Goal: Task Accomplishment & Management: Complete application form

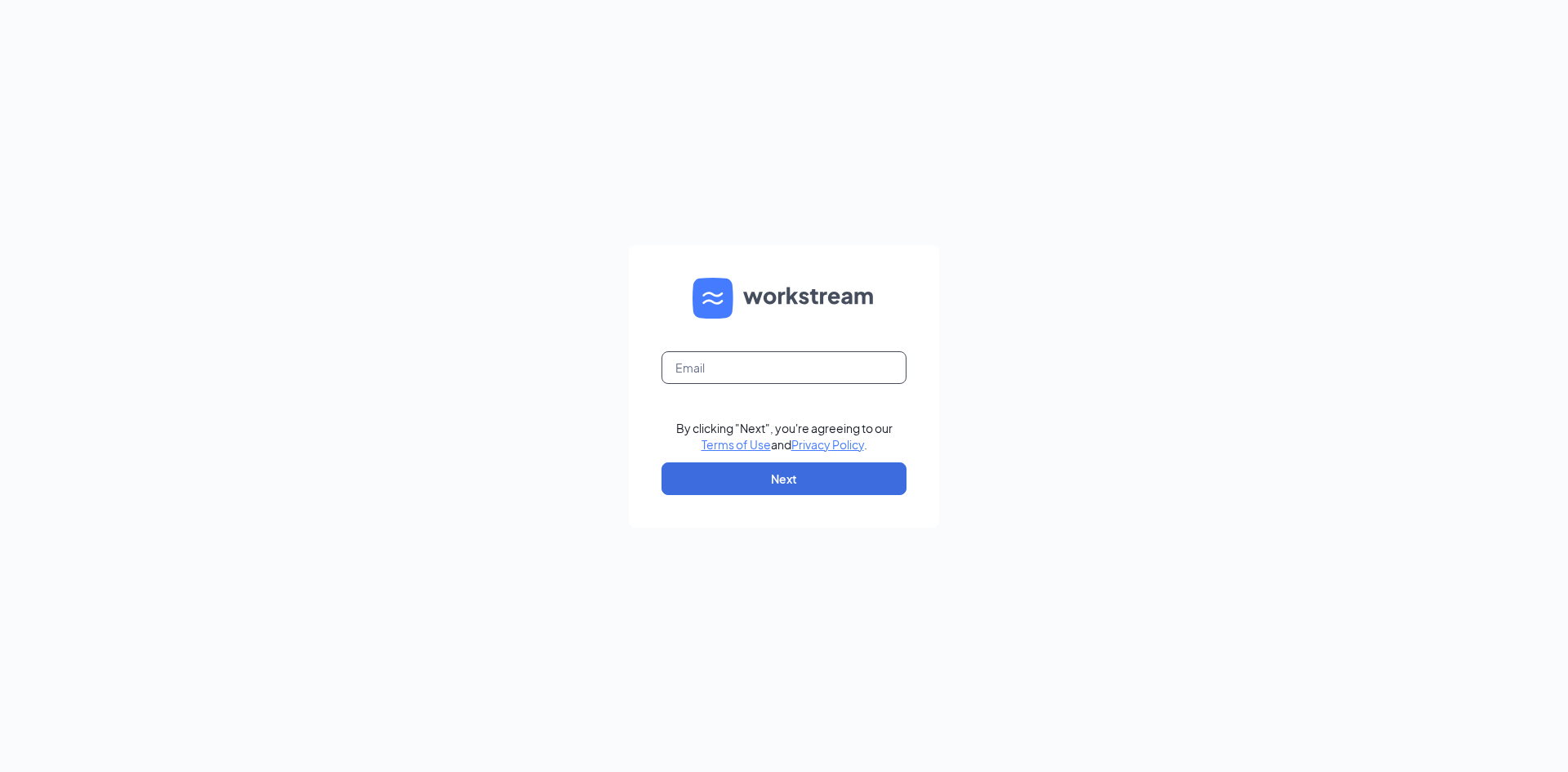
click at [710, 374] on input "text" at bounding box center [784, 367] width 245 height 32
type input "sanderspatricia27@gmail.com"
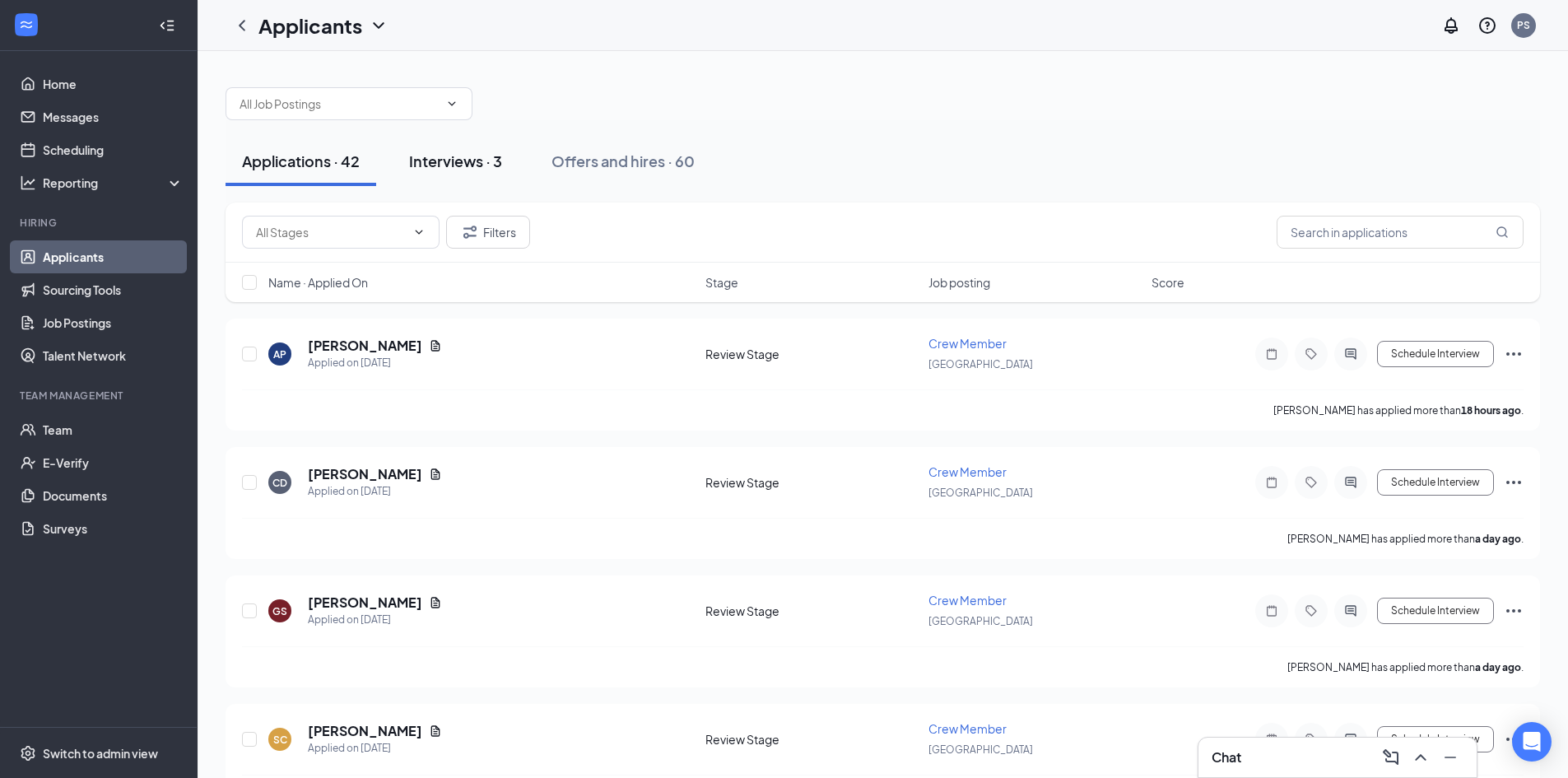
click at [465, 153] on div "Interviews · 3" at bounding box center [456, 161] width 93 height 21
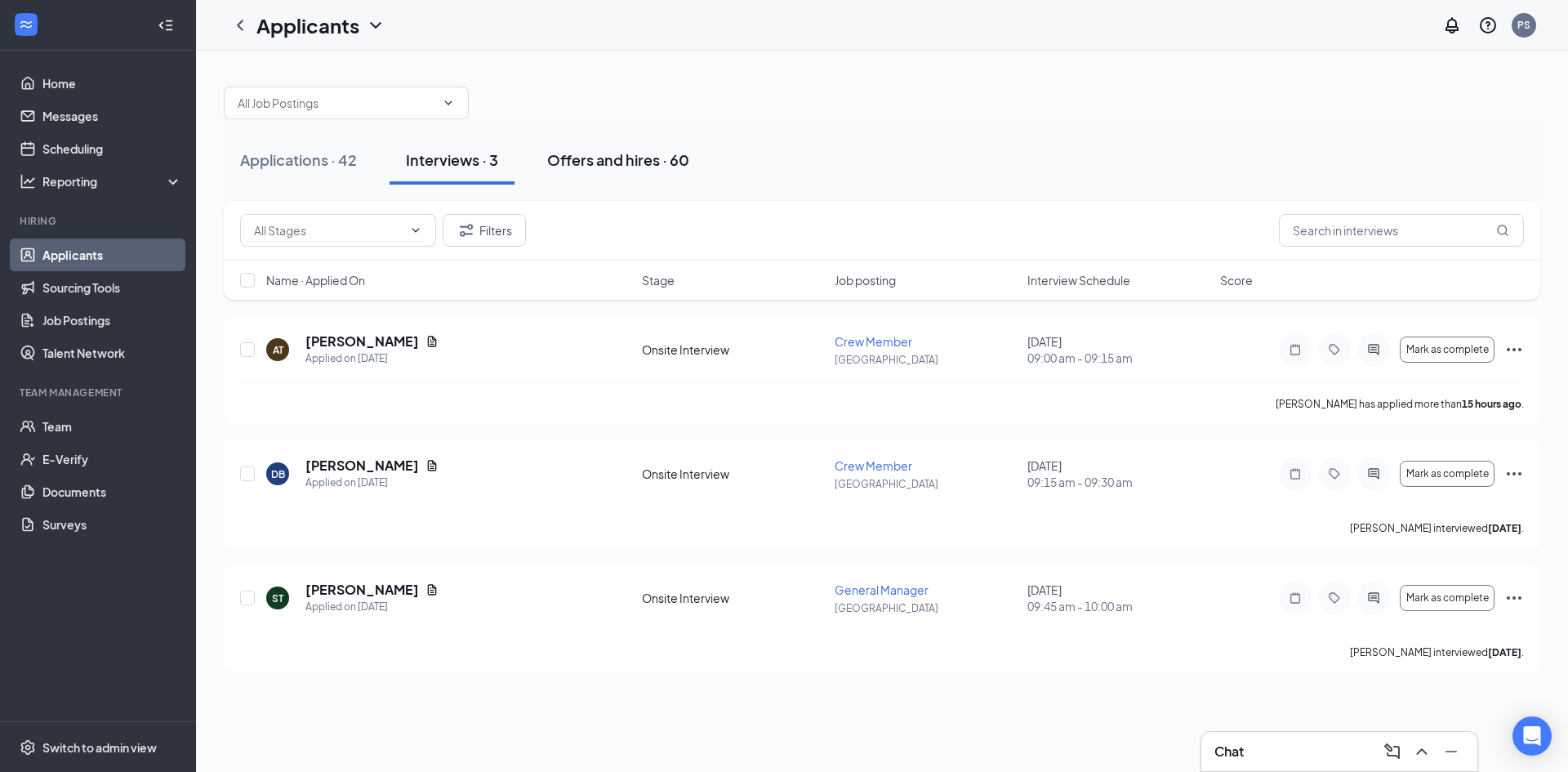
click at [585, 160] on div "Offers and hires · 60" at bounding box center [619, 160] width 142 height 21
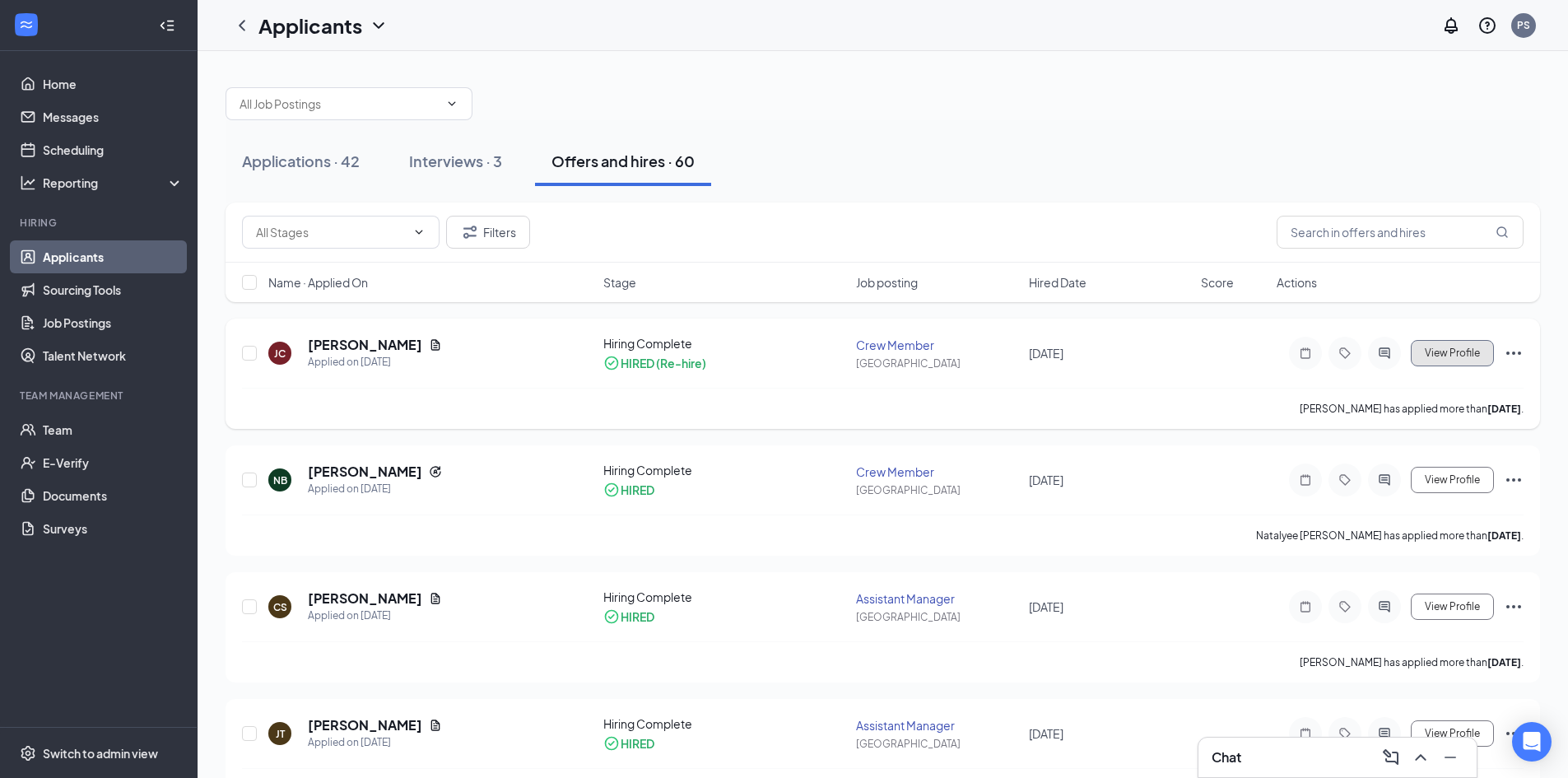
click at [1462, 354] on span "View Profile" at bounding box center [1453, 353] width 56 height 12
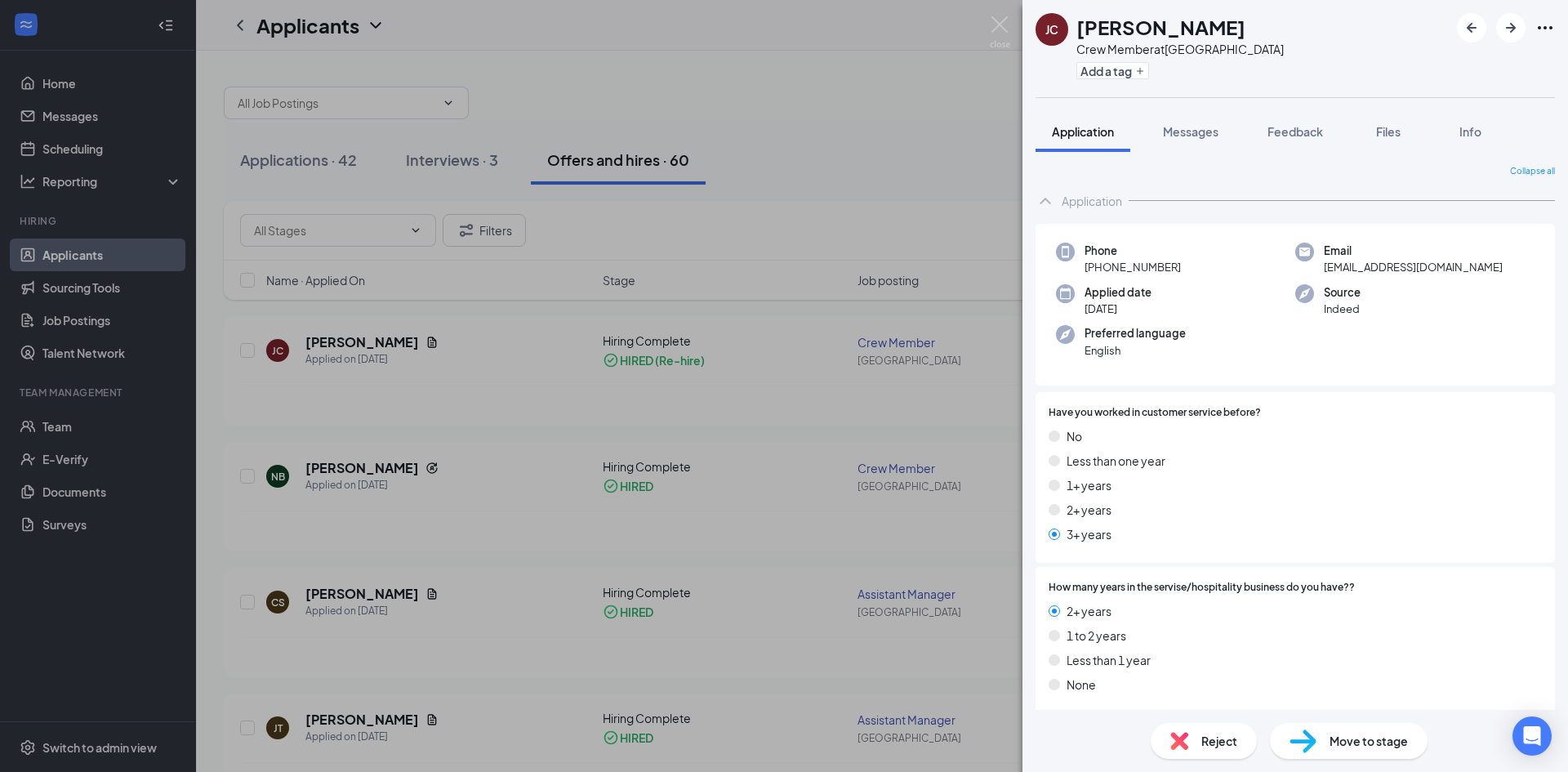
click at [1343, 735] on span "Move to stage" at bounding box center [1369, 740] width 79 height 18
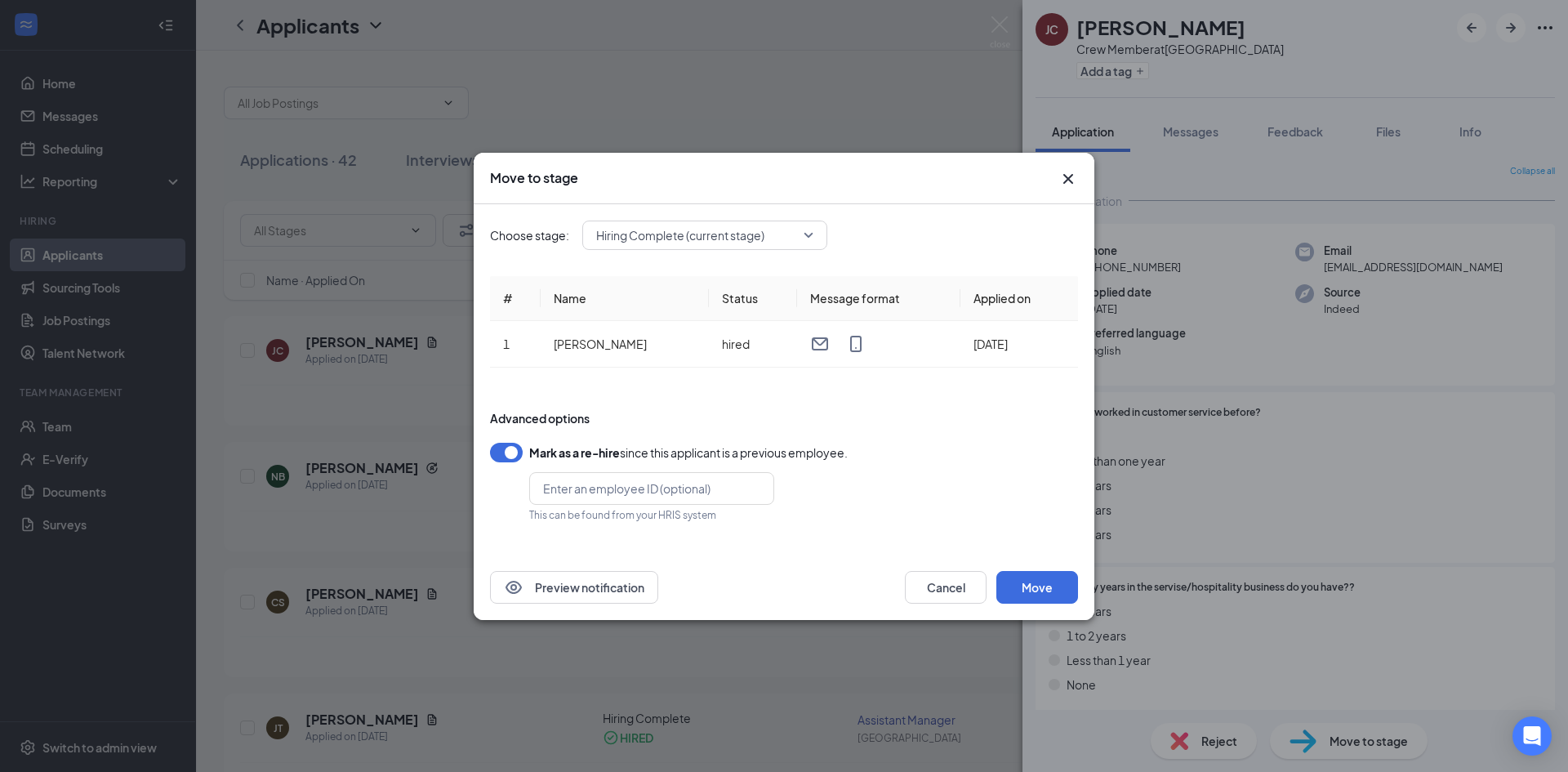
click at [504, 454] on button "button" at bounding box center [506, 453] width 33 height 20
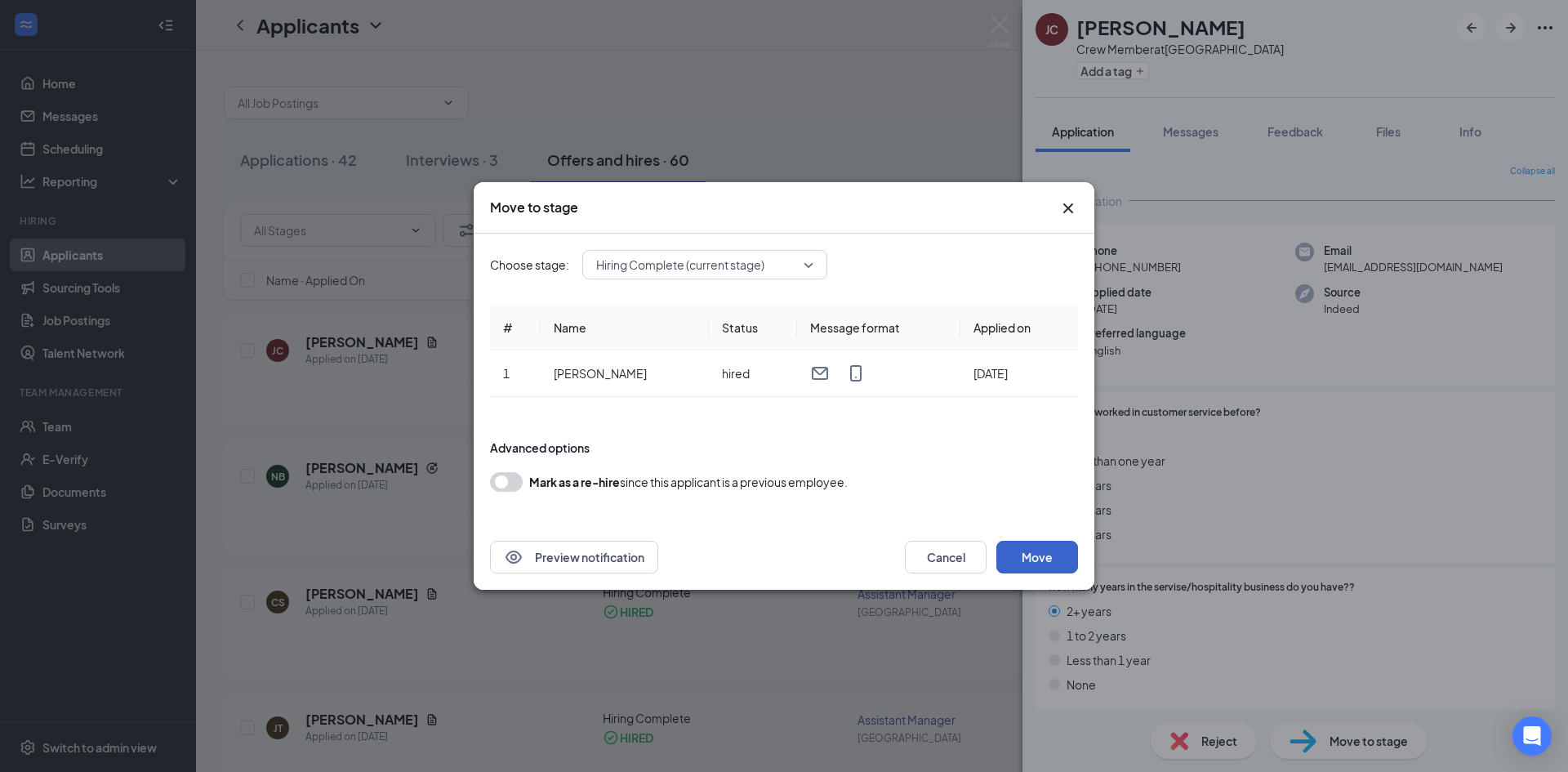
click at [1017, 562] on button "Move" at bounding box center [1037, 556] width 82 height 32
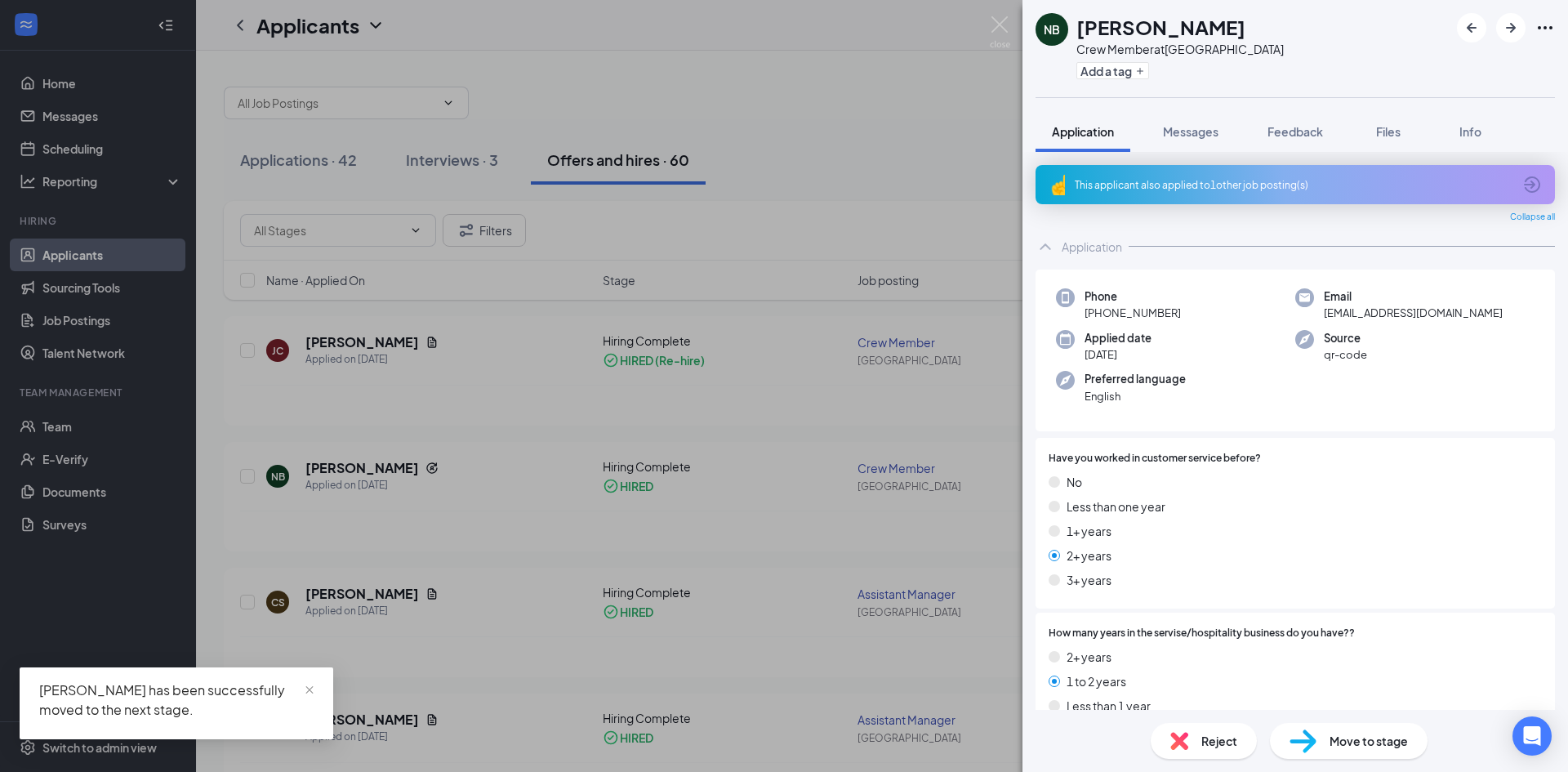
click at [1000, 170] on div "NB Natalyee [PERSON_NAME] Crew Member at [GEOGRAPHIC_DATA] Add a tag Applicatio…" at bounding box center [784, 386] width 1568 height 772
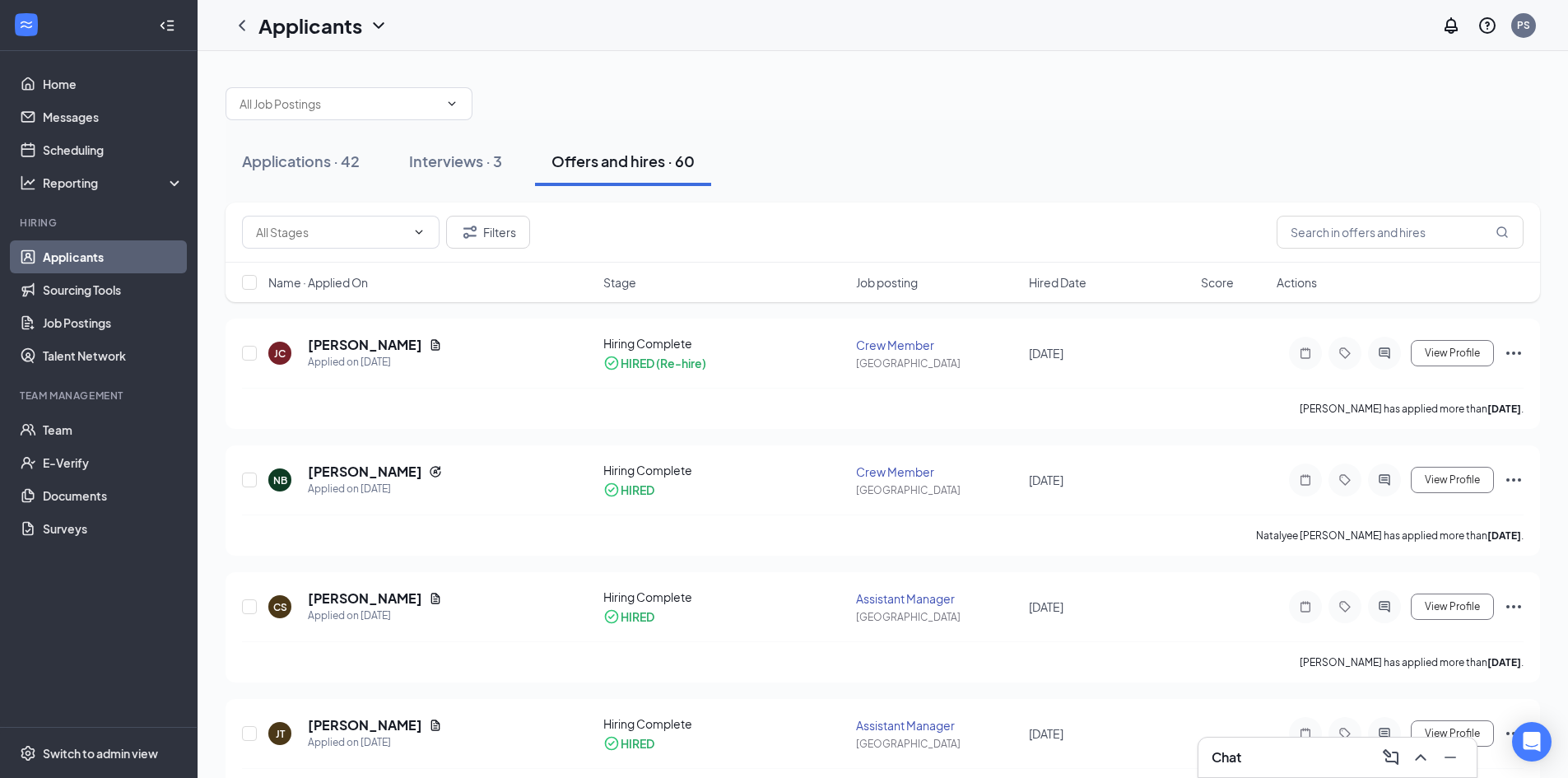
click at [112, 258] on link "Applicants" at bounding box center [113, 256] width 141 height 33
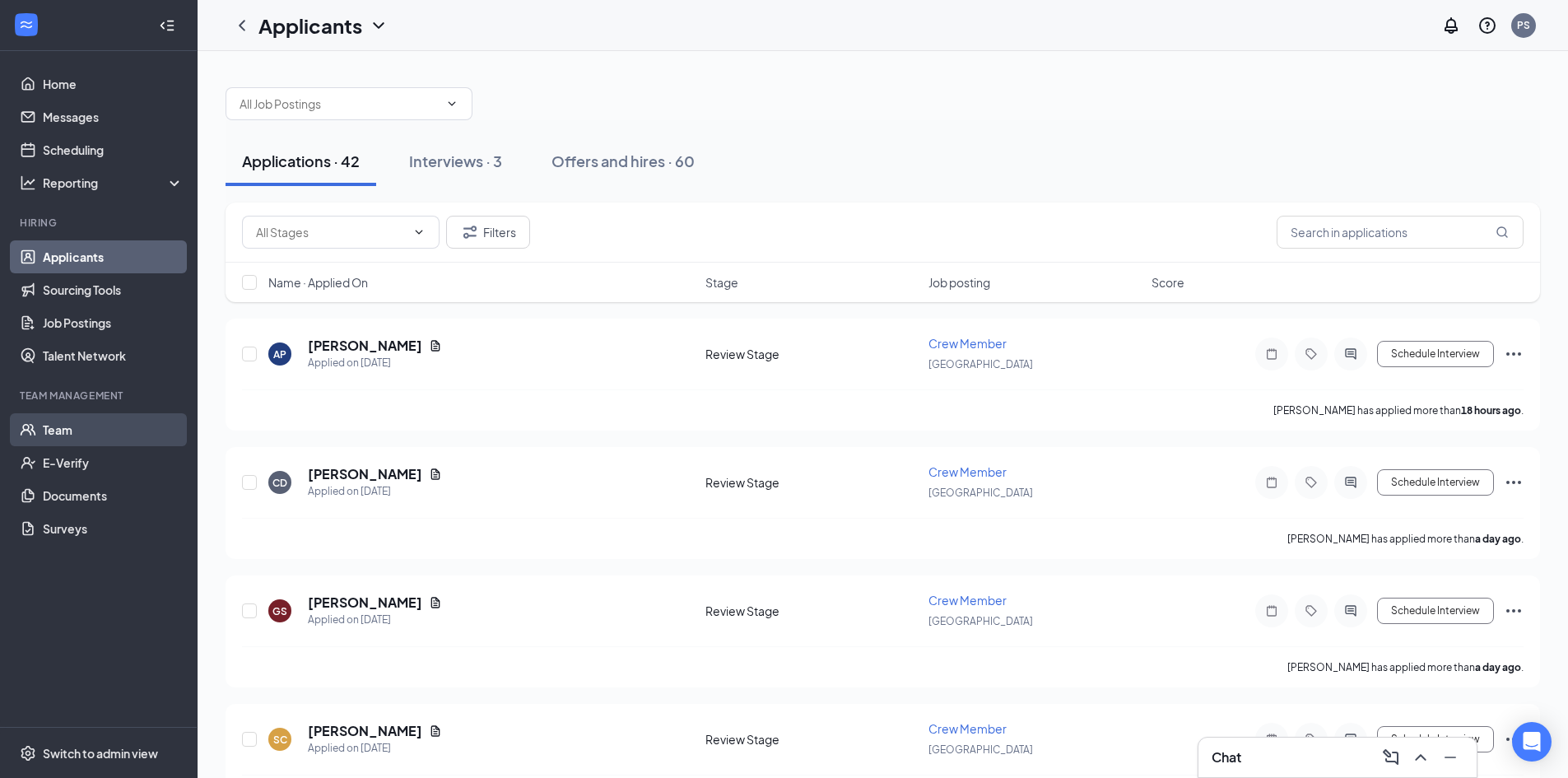
click at [108, 425] on link "Team" at bounding box center [113, 429] width 141 height 33
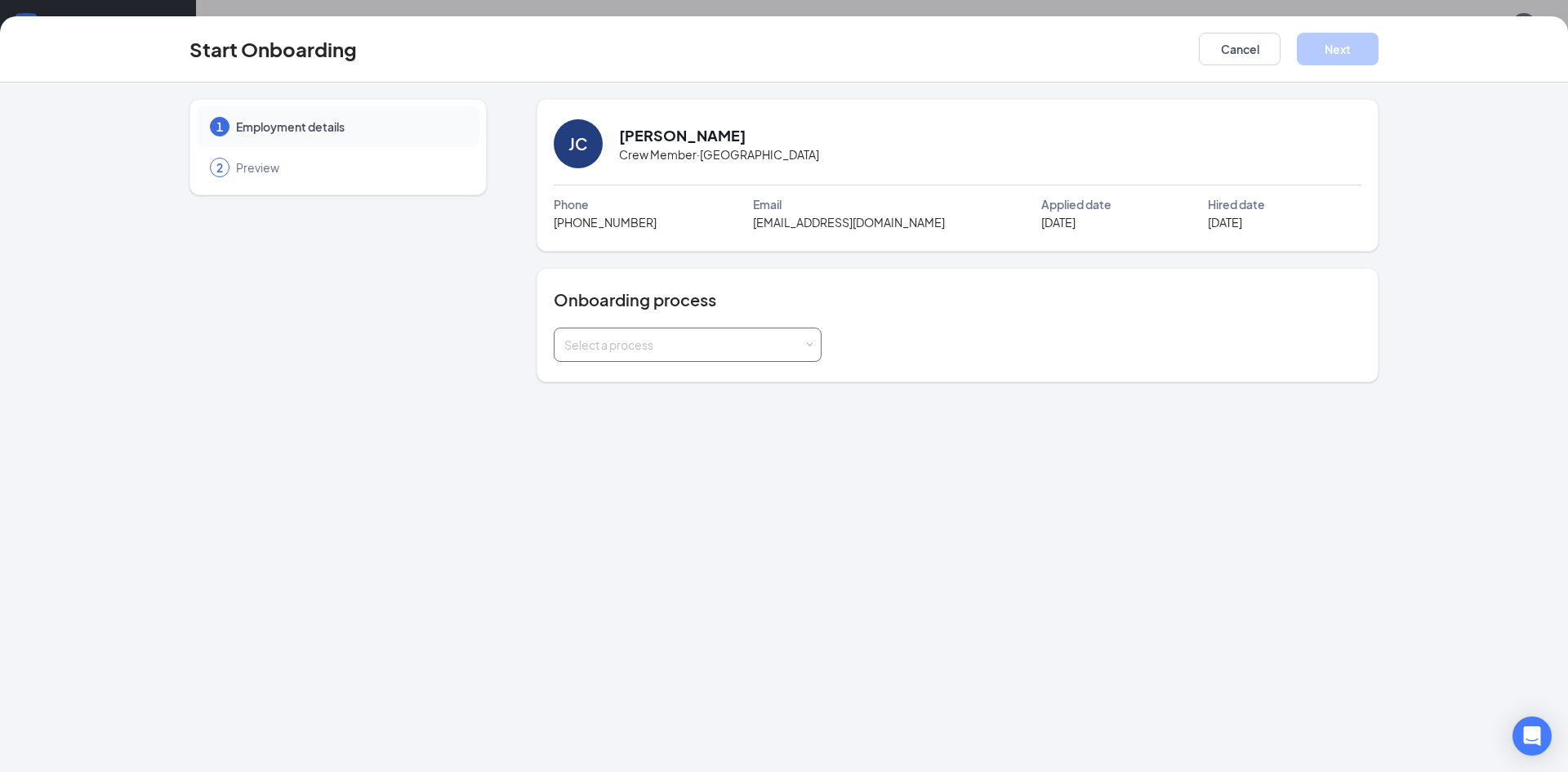
click at [817, 345] on div "Select a process" at bounding box center [687, 345] width 268 height 34
click at [765, 376] on li "Walkthrough Onboarding Process" at bounding box center [686, 380] width 268 height 30
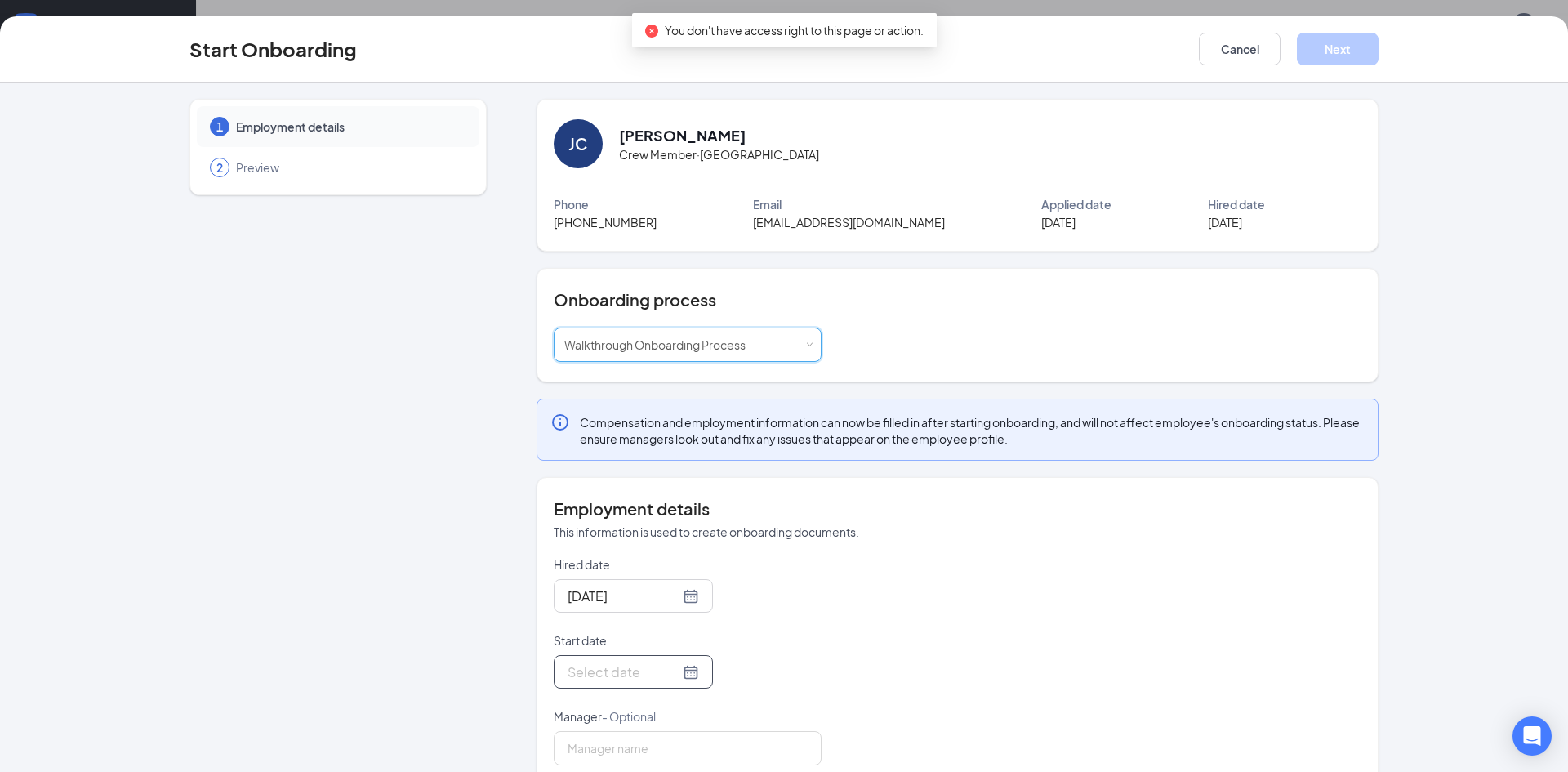
click at [673, 677] on div at bounding box center [633, 672] width 132 height 21
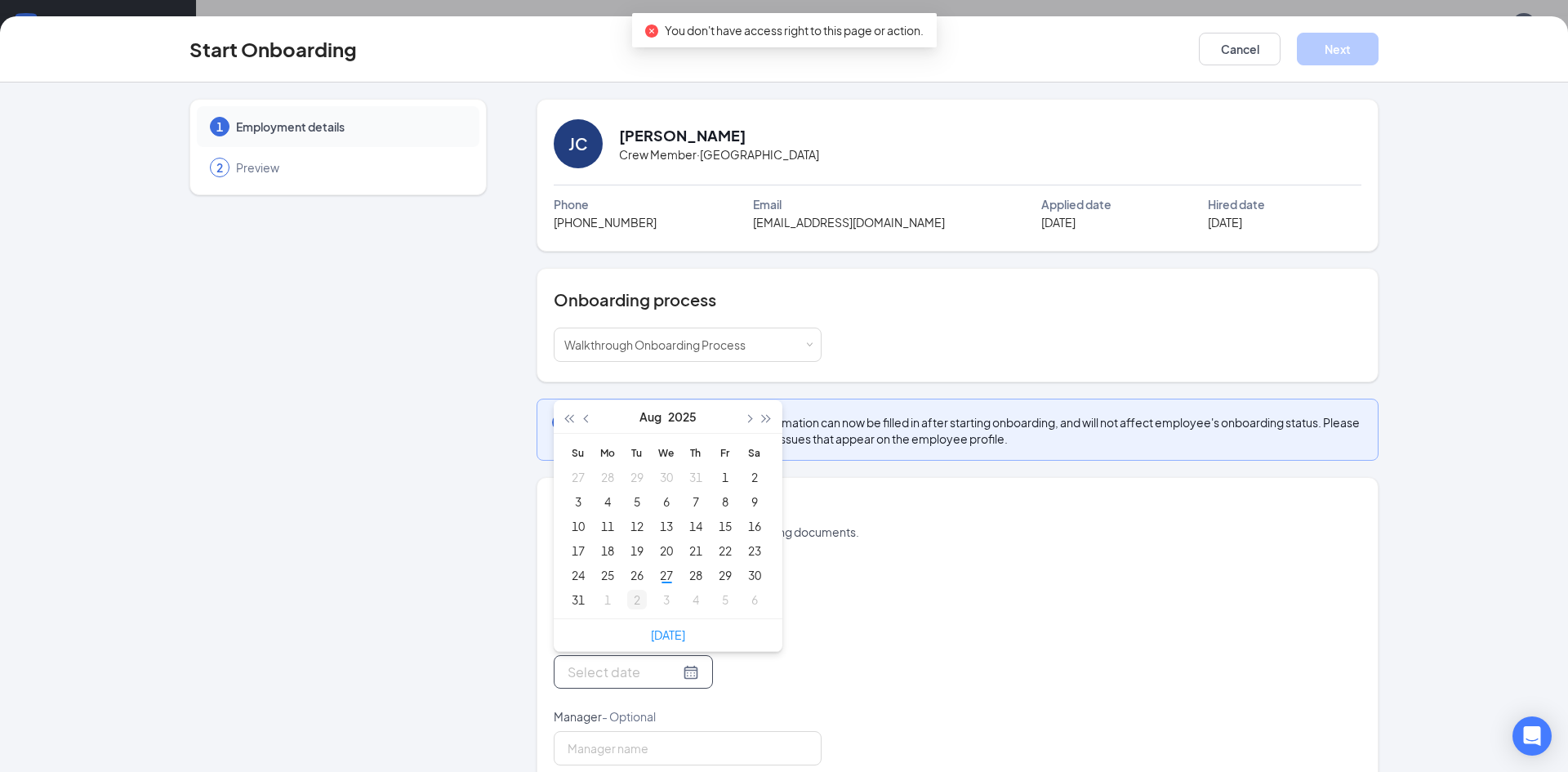
type input "Sep 2, 2025"
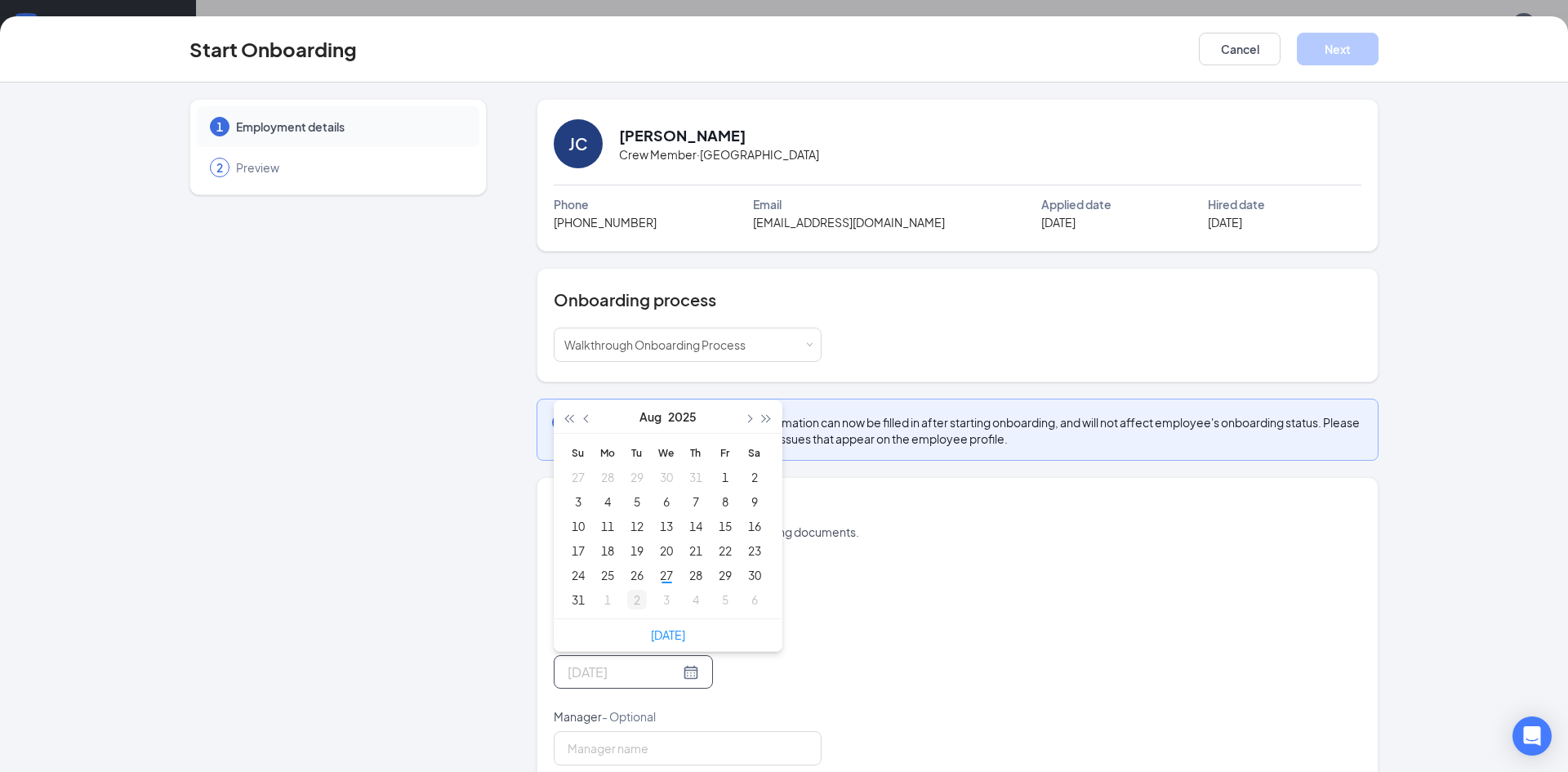
click at [628, 599] on div "2" at bounding box center [637, 600] width 20 height 20
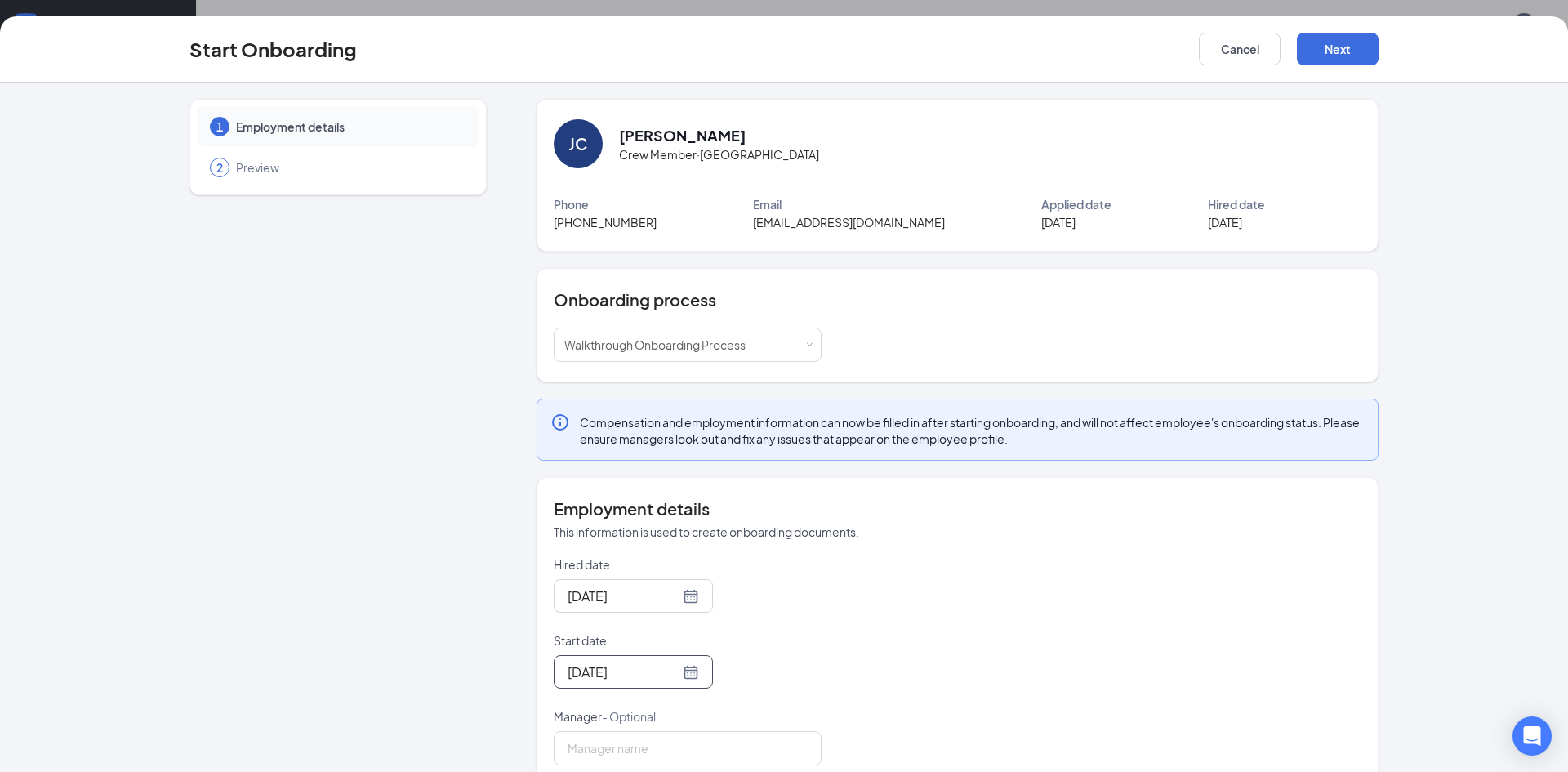
scroll to position [31, 0]
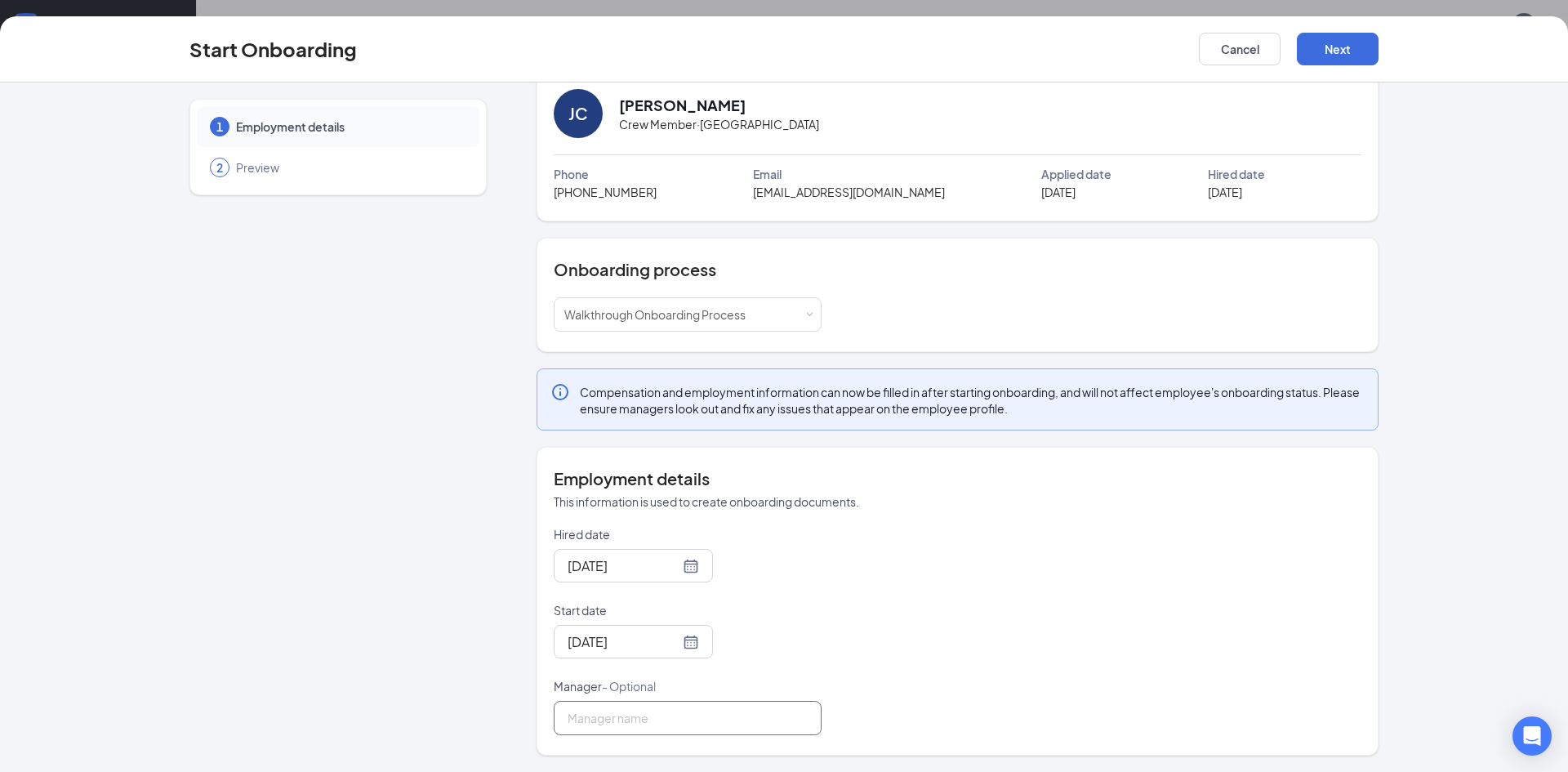
click at [662, 712] on input "Manager - Optional" at bounding box center [687, 718] width 268 height 34
type input "Patricia Sanders"
click at [1321, 50] on button "Next" at bounding box center [1338, 48] width 82 height 32
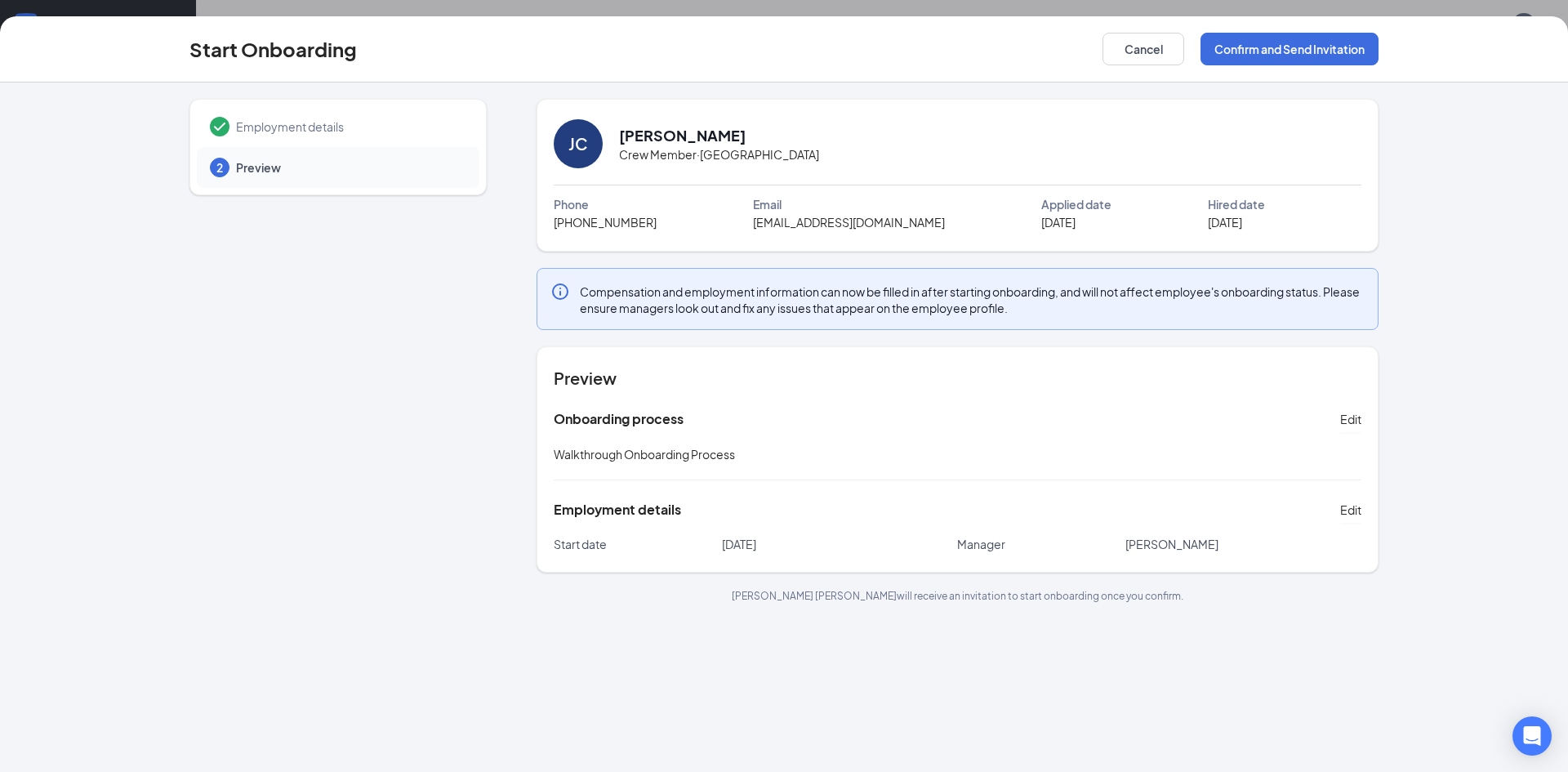
scroll to position [0, 0]
click at [1265, 55] on button "Confirm and Send Invitation" at bounding box center [1289, 48] width 178 height 32
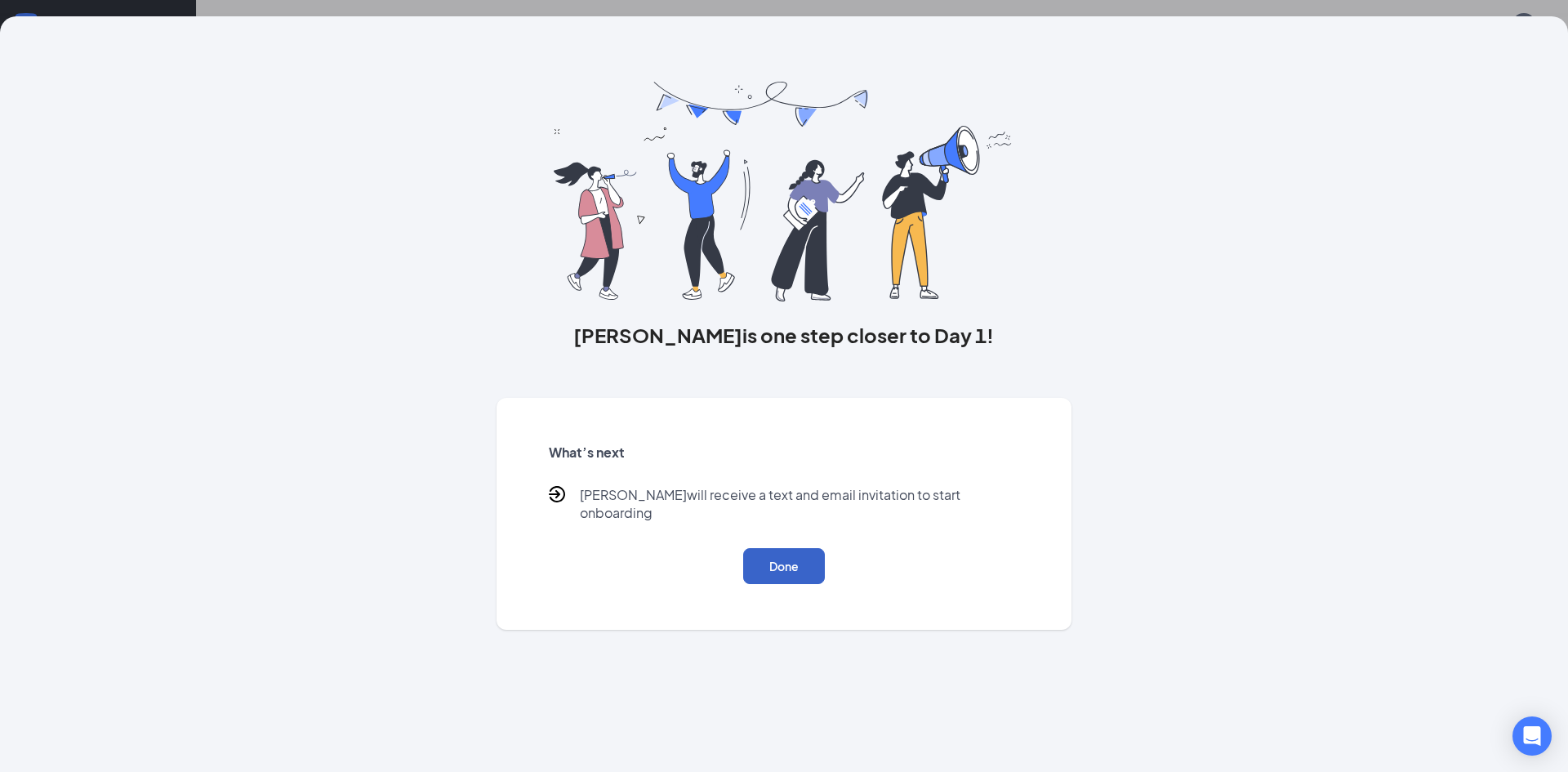
click at [780, 552] on button "Done" at bounding box center [784, 565] width 82 height 35
